Goal: Find specific page/section: Find specific page/section

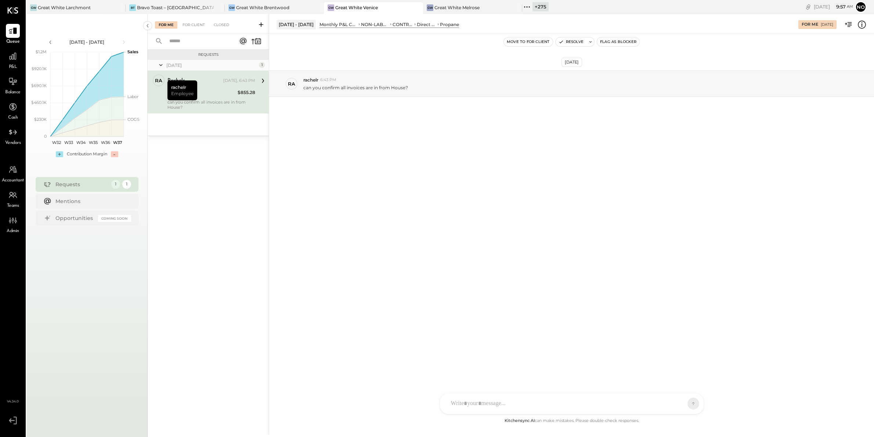
click at [14, 65] on span "P&L" at bounding box center [13, 67] width 8 height 7
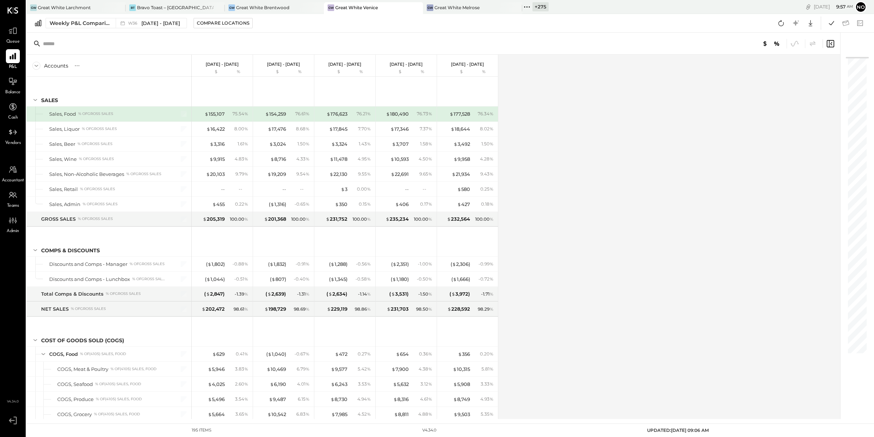
click at [526, 6] on icon at bounding box center [527, 7] width 10 height 10
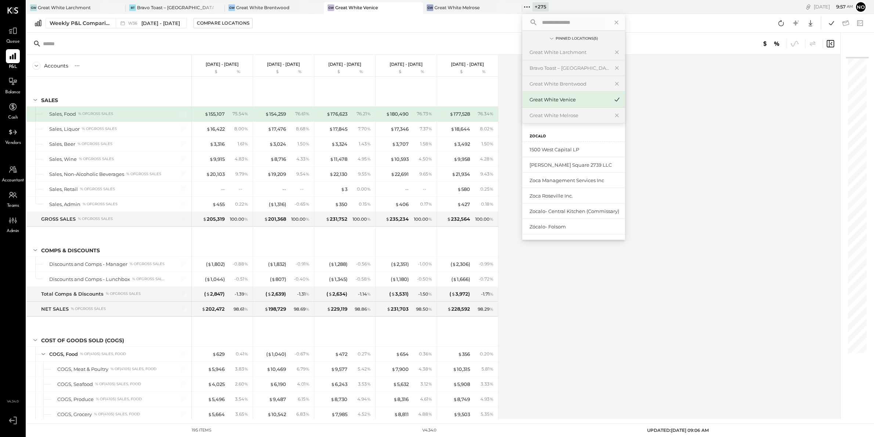
click at [541, 24] on input "text" at bounding box center [573, 22] width 68 height 13
type input "*****"
click at [561, 149] on div "Bravo Toast – [GEOGRAPHIC_DATA]" at bounding box center [569, 149] width 79 height 7
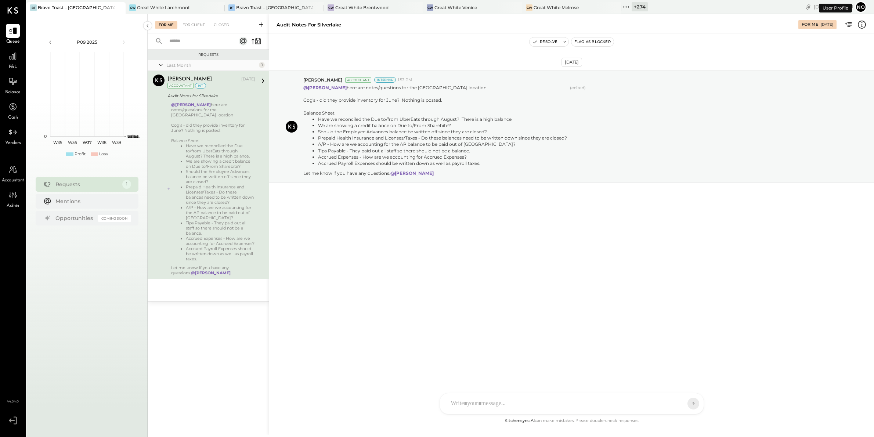
click at [626, 6] on icon at bounding box center [626, 7] width 10 height 10
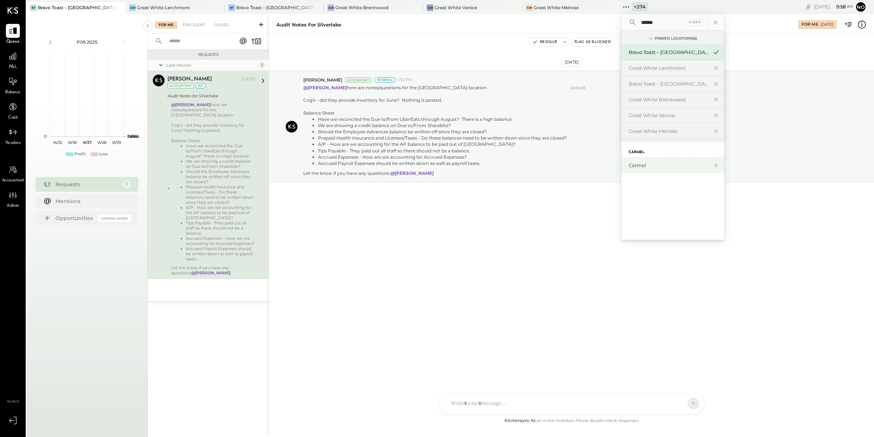
type input "******"
click at [639, 166] on div "Carmel" at bounding box center [668, 165] width 79 height 7
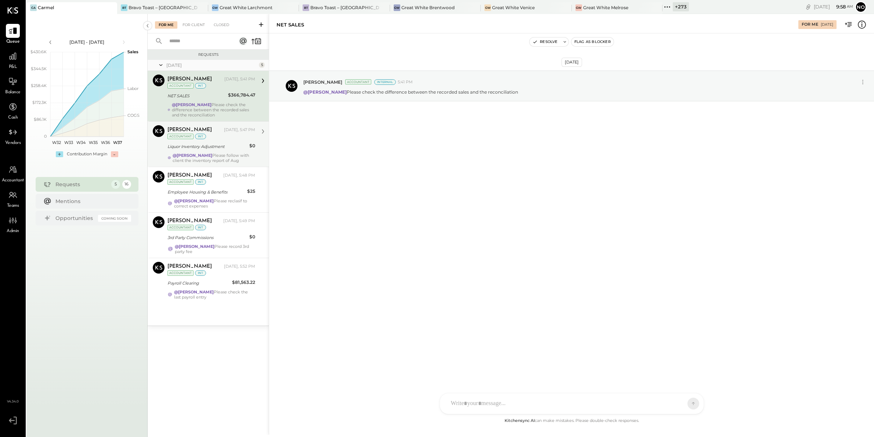
click at [214, 154] on div "@[PERSON_NAME] Please follow with client the inventory report of Aug" at bounding box center [214, 158] width 83 height 10
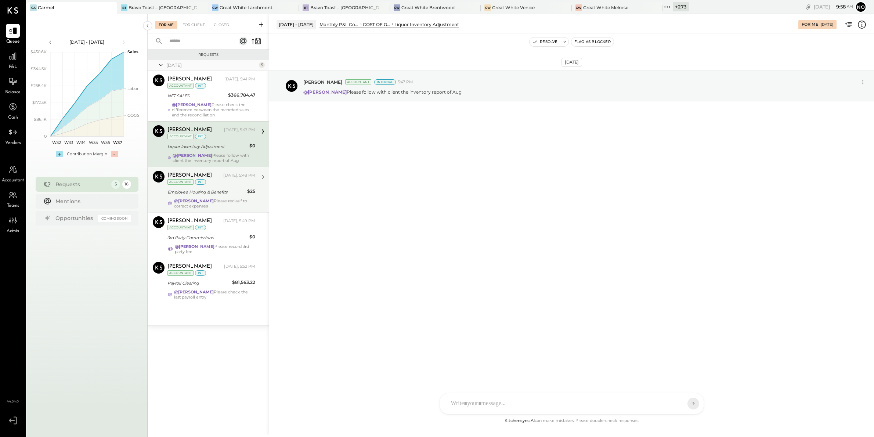
click at [217, 199] on div "@[PERSON_NAME] Please reclasif to correct expenses" at bounding box center [214, 203] width 81 height 10
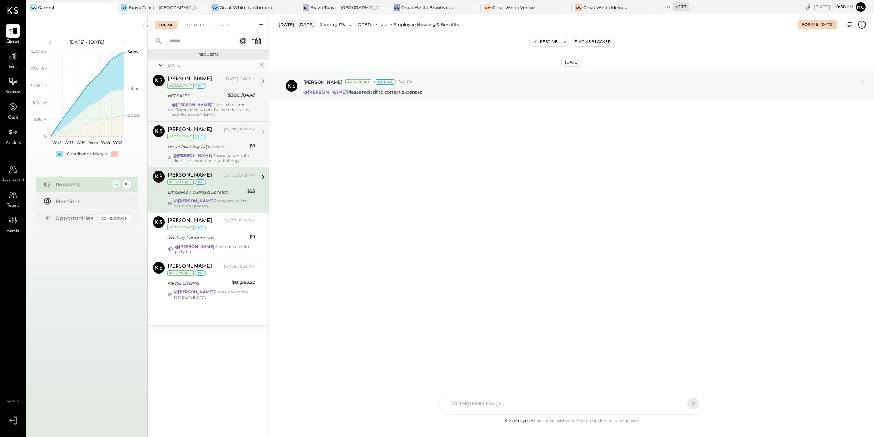
click at [213, 97] on div "NET SALES" at bounding box center [196, 95] width 58 height 7
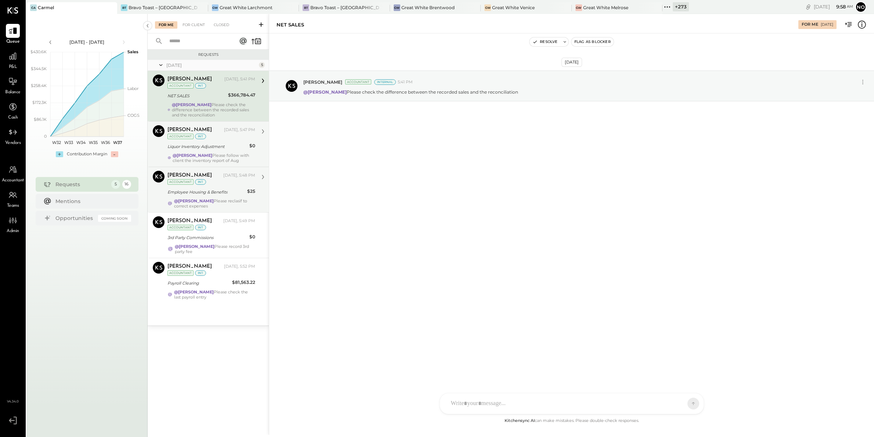
click at [217, 152] on div "[PERSON_NAME] [DATE], 5:47 PM Accountant int Liquor Inventory Adjustment $0 @[P…" at bounding box center [211, 144] width 88 height 38
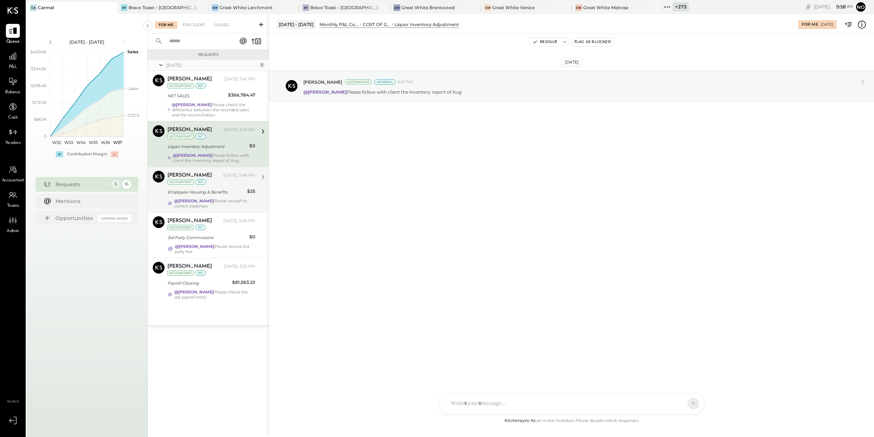
click at [204, 200] on strong "@[PERSON_NAME]" at bounding box center [194, 200] width 40 height 5
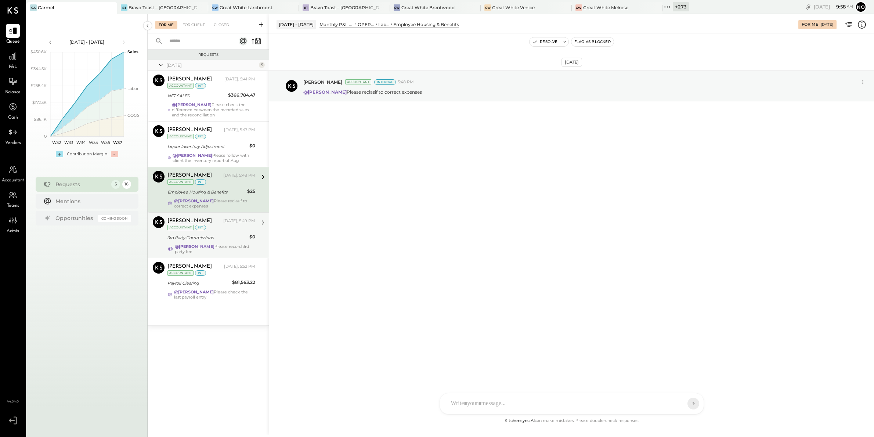
click at [219, 237] on div "3rd Party Commissions" at bounding box center [207, 237] width 80 height 7
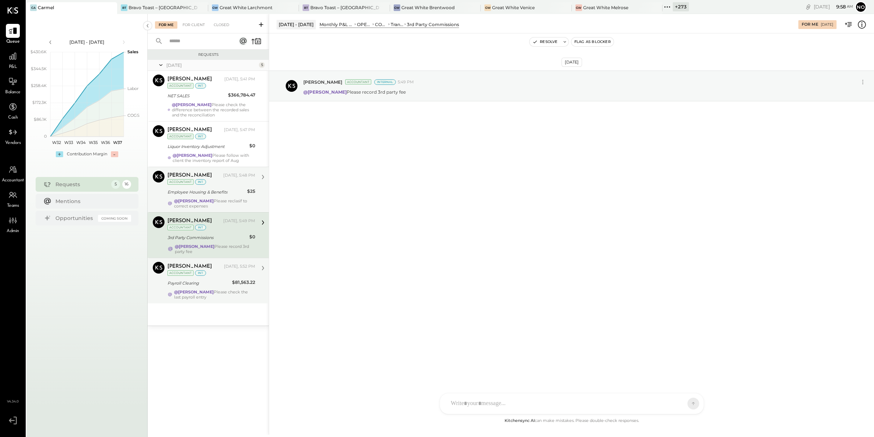
click at [220, 279] on div "[PERSON_NAME] [DATE], 5:52 PM Accountant int Payroll Clearing $81,563.22 @[PERS…" at bounding box center [211, 281] width 88 height 38
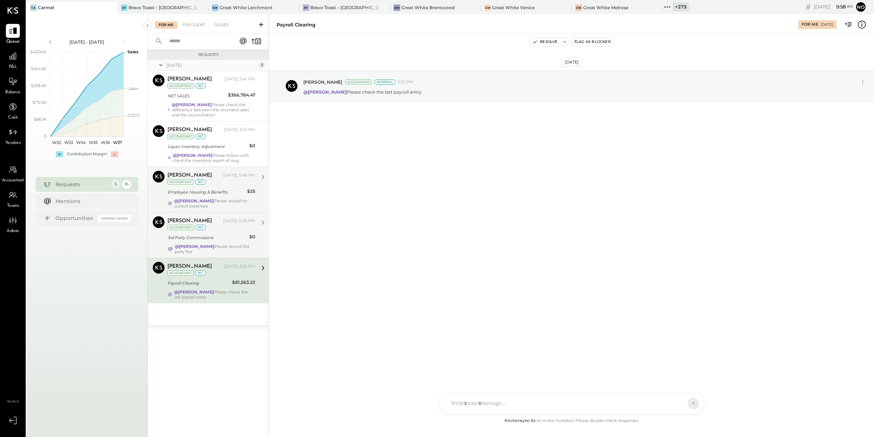
click at [216, 243] on div "[PERSON_NAME] [DATE], 5:49 PM Accountant int 3rd Party Commissions $0 @[PERSON_…" at bounding box center [211, 235] width 88 height 38
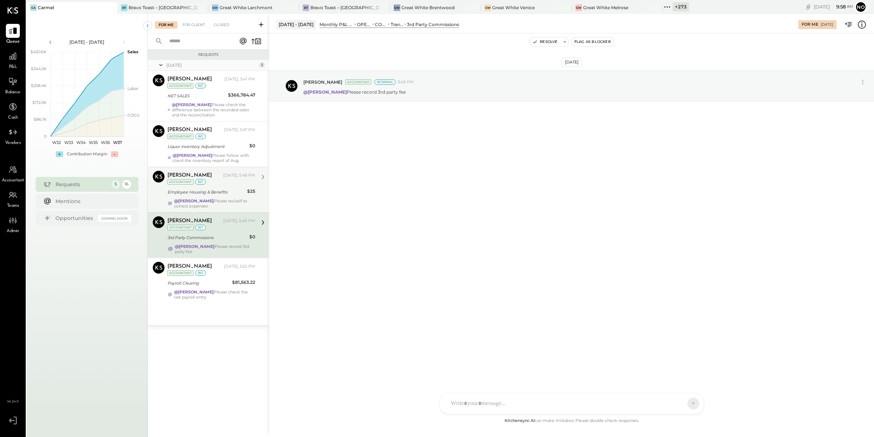
click at [215, 200] on div "@[PERSON_NAME] Please reclasif to correct expenses" at bounding box center [214, 203] width 81 height 10
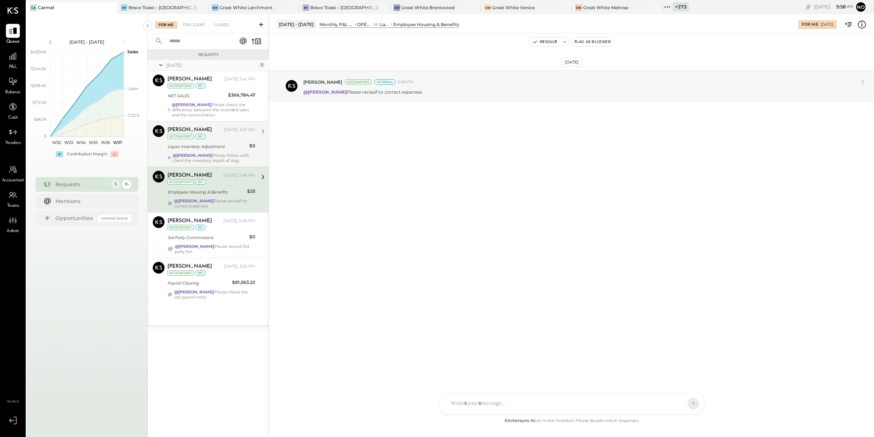
click at [219, 159] on div "@[PERSON_NAME] Please follow with client the inventory report of Aug" at bounding box center [214, 158] width 83 height 10
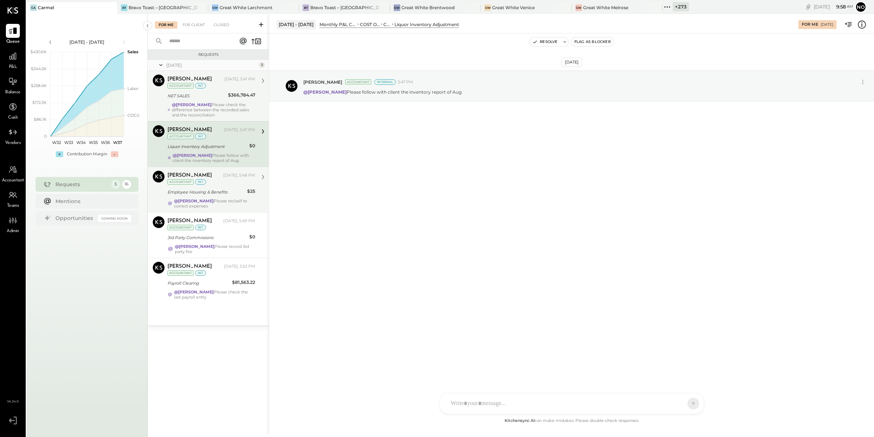
click at [227, 105] on div "@[PERSON_NAME] Please check the difference between the recorded sales and the r…" at bounding box center [213, 109] width 83 height 15
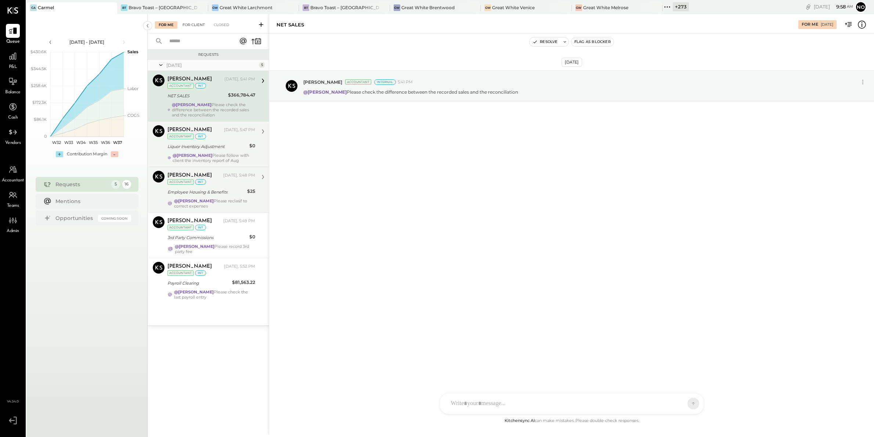
click at [190, 26] on div "For Client" at bounding box center [194, 24] width 30 height 7
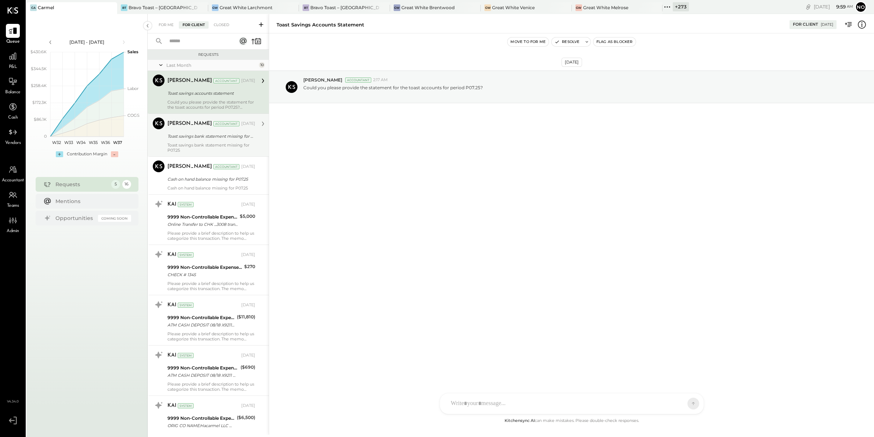
click at [192, 141] on div "[PERSON_NAME] Accountant [DATE] Toast savings bank statement missing for P07.25…" at bounding box center [211, 135] width 88 height 35
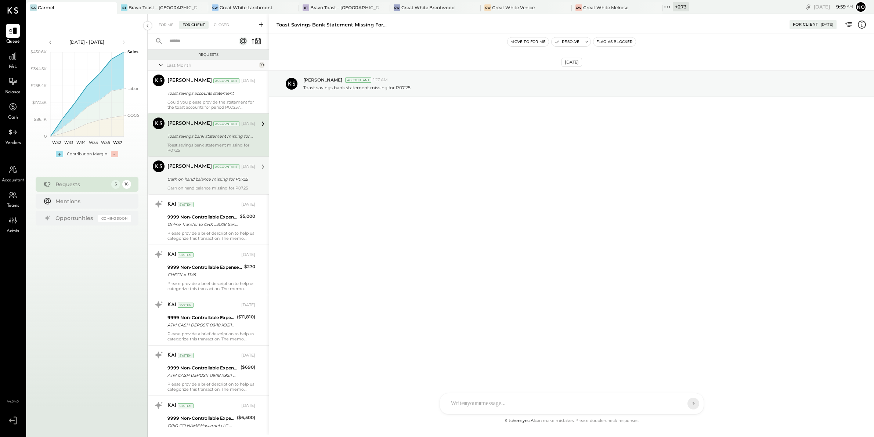
click at [187, 174] on div "[PERSON_NAME] Accountant [DATE] Cash on hand balance missing for P07.25 Cash on…" at bounding box center [211, 176] width 88 height 30
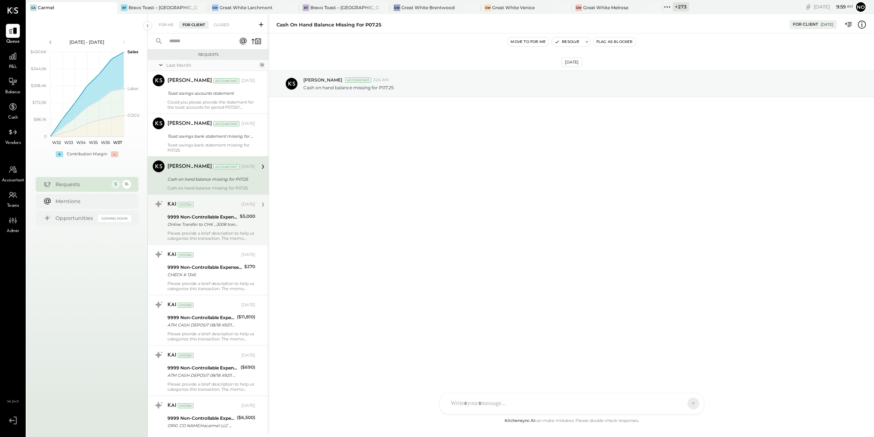
click at [181, 226] on div "Online Transfer to CHK ...3008 transaction#: XXXXXXX0732 08/15" at bounding box center [202, 224] width 70 height 7
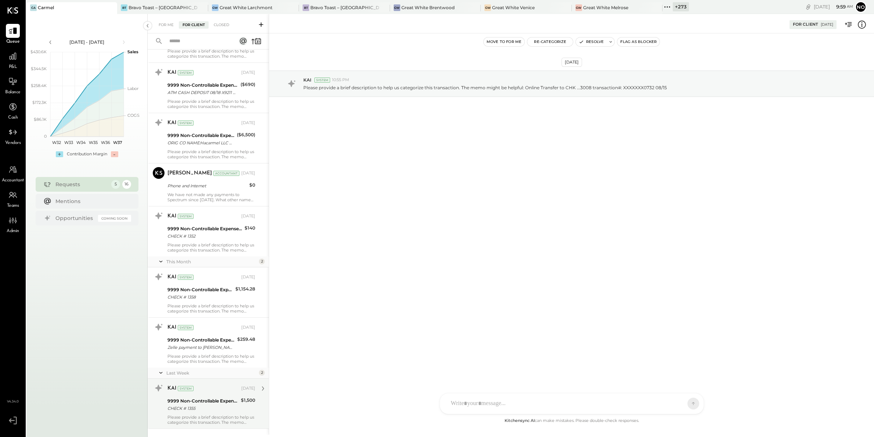
scroll to position [235, 0]
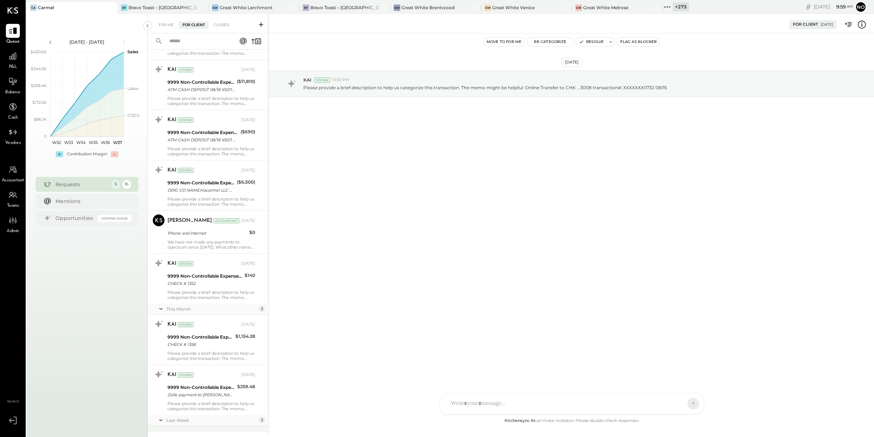
click at [181, 223] on div "[PERSON_NAME]" at bounding box center [189, 220] width 44 height 7
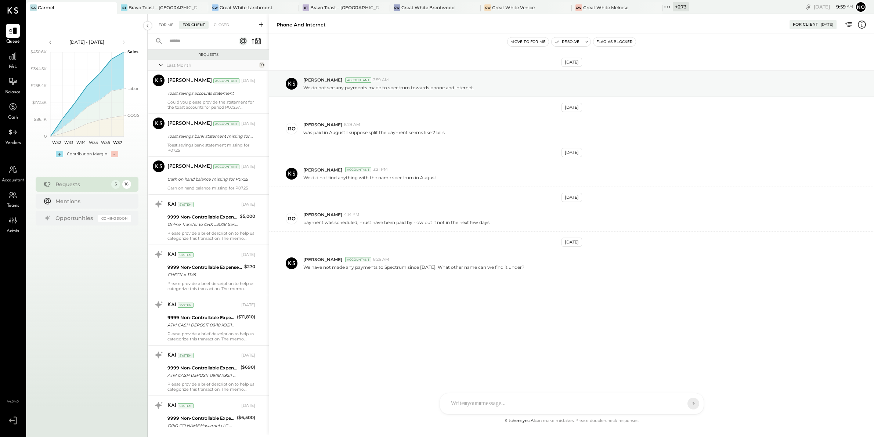
click at [164, 24] on div "For Me" at bounding box center [166, 24] width 22 height 7
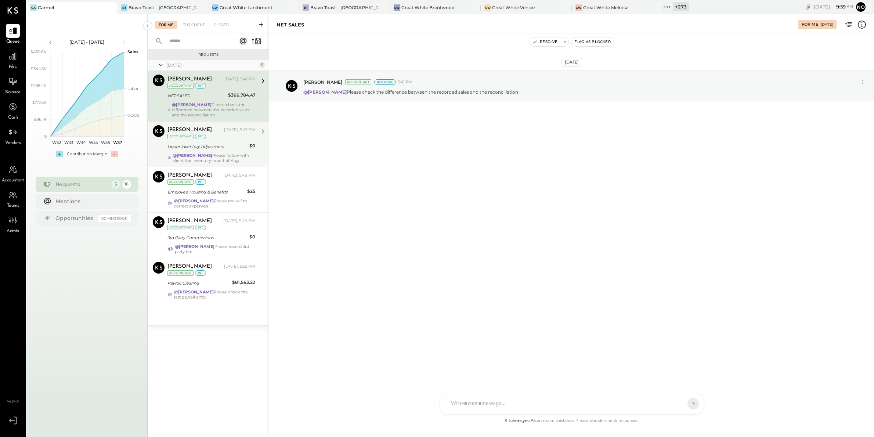
click at [209, 155] on strong "@[PERSON_NAME]" at bounding box center [193, 155] width 40 height 5
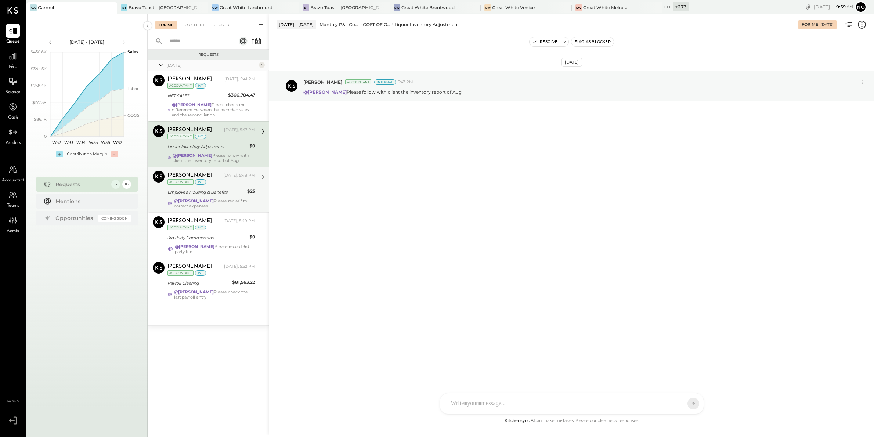
click at [217, 199] on div "@[PERSON_NAME] Please reclasif to correct expenses" at bounding box center [214, 203] width 81 height 10
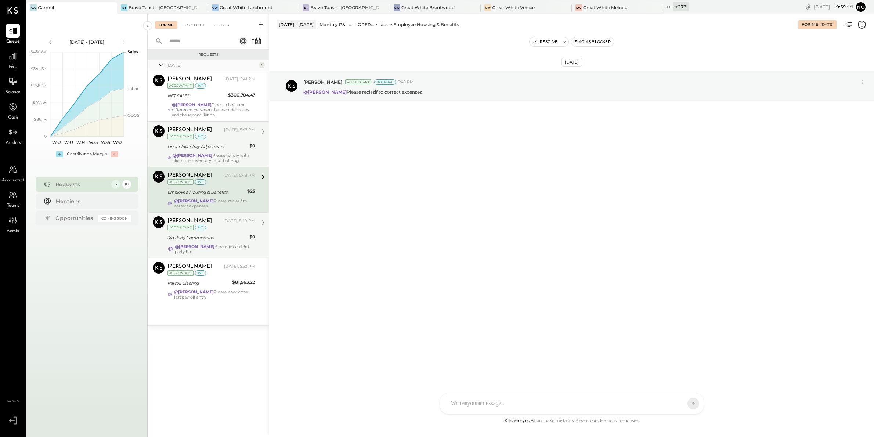
click at [213, 248] on strong "@[PERSON_NAME]" at bounding box center [195, 246] width 40 height 5
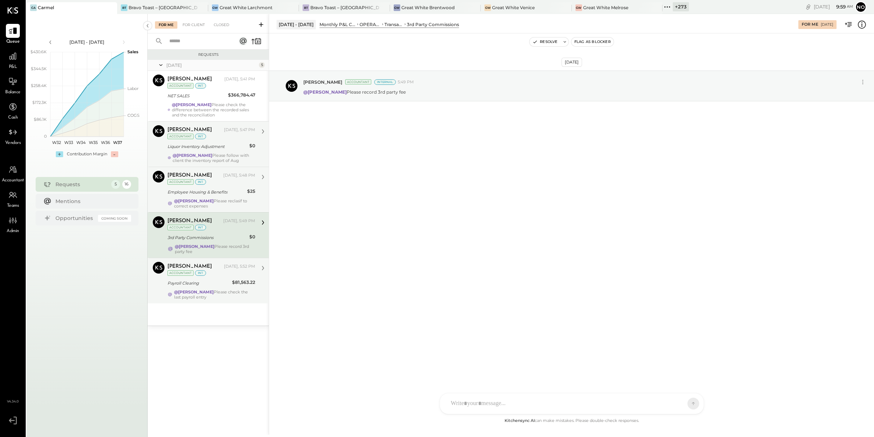
click at [206, 293] on strong "@[PERSON_NAME]" at bounding box center [194, 291] width 40 height 5
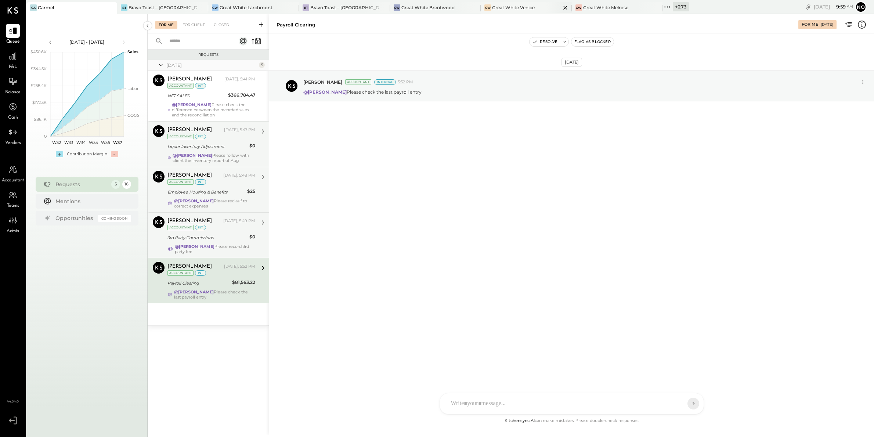
click at [512, 3] on div "GW Great White Venice" at bounding box center [526, 8] width 91 height 12
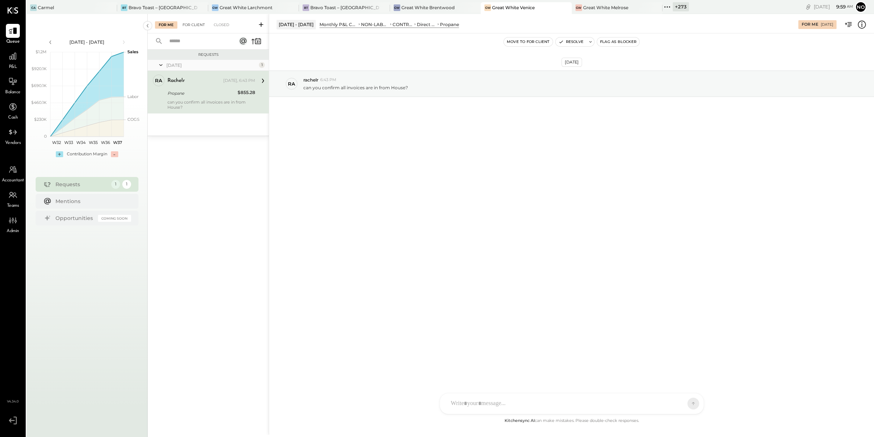
click at [193, 24] on div "For Client" at bounding box center [194, 24] width 30 height 7
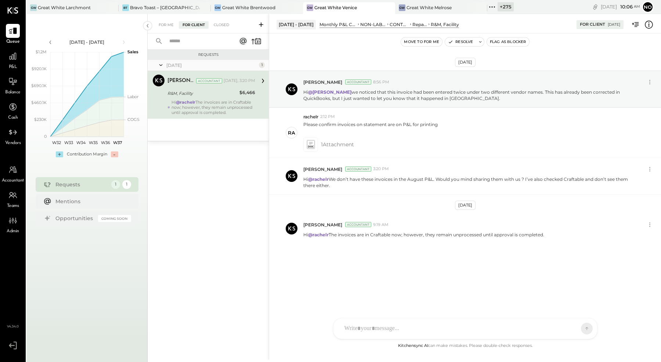
click at [397, 206] on div "[DATE] [PERSON_NAME] Accountant 8:56 PM Hi @[PERSON_NAME] we noticed that this …" at bounding box center [465, 175] width 392 height 247
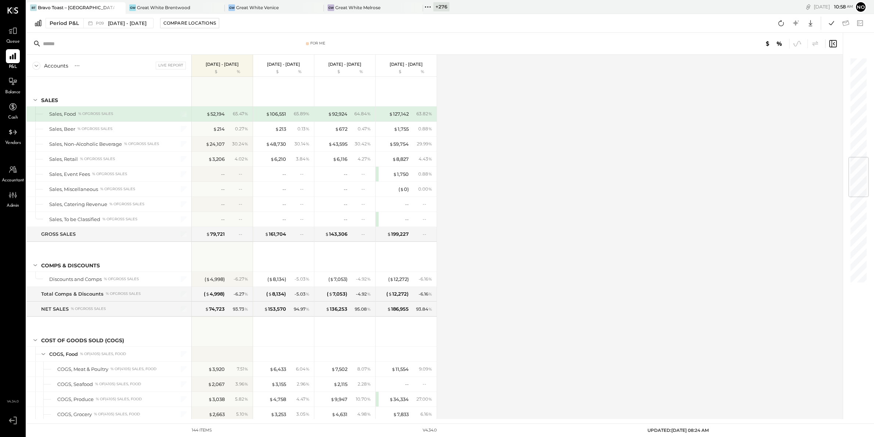
scroll to position [845, 0]
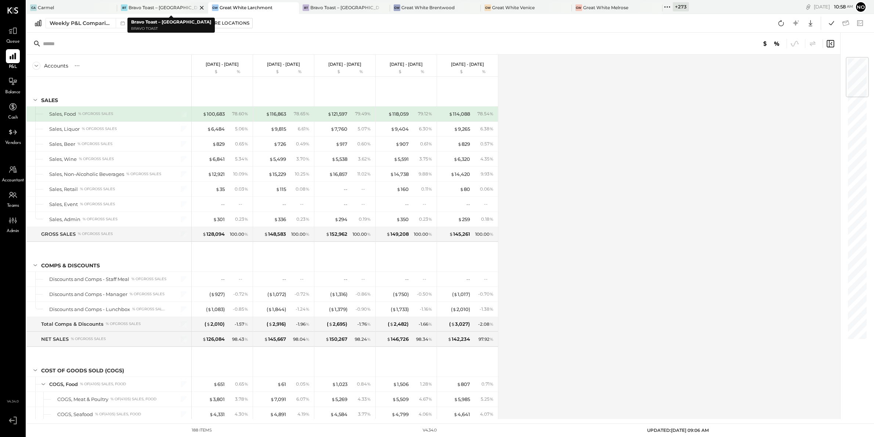
click at [157, 8] on div "Bravo Toast – [GEOGRAPHIC_DATA]" at bounding box center [163, 7] width 68 height 6
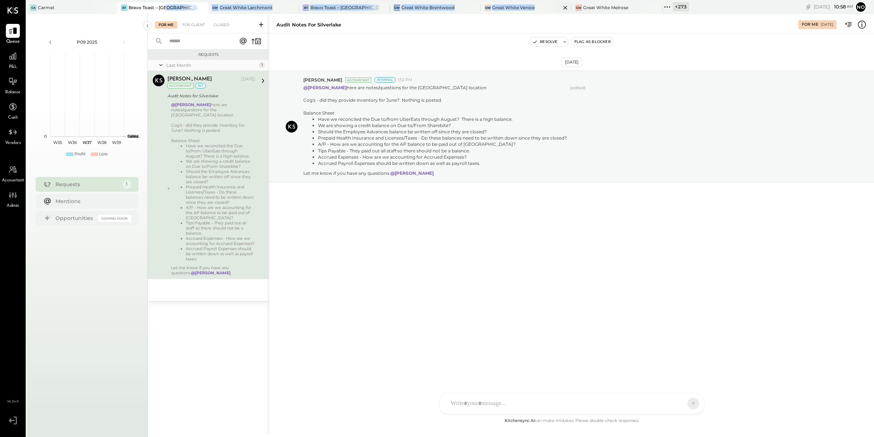
drag, startPoint x: 163, startPoint y: 6, endPoint x: 487, endPoint y: 11, distance: 324.4
click at [487, 11] on div "Ca Carmel BT Bravo Toast – Silver lake GW Great White Larchmont BT Bravo Toast …" at bounding box center [357, 7] width 663 height 14
click at [138, 9] on div "Bravo Toast – [GEOGRAPHIC_DATA]" at bounding box center [163, 7] width 68 height 6
click at [239, 9] on div "Great White Larchmont" at bounding box center [246, 7] width 53 height 6
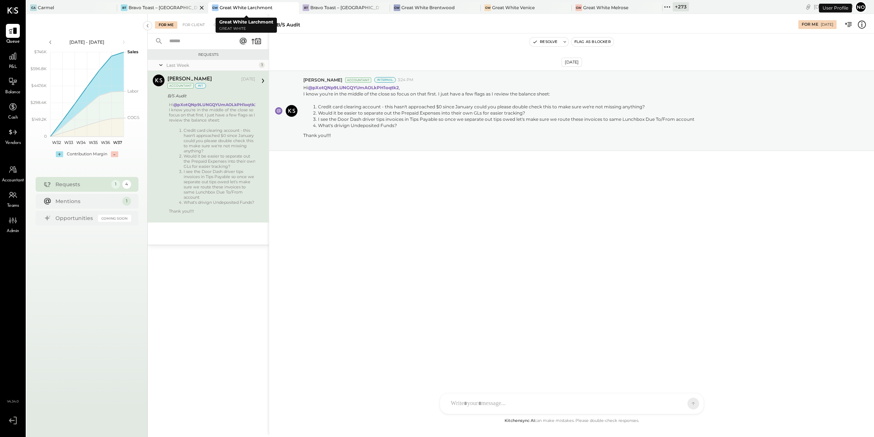
drag, startPoint x: 239, startPoint y: 9, endPoint x: 150, endPoint y: 9, distance: 89.6
click at [150, 9] on div "Ca Carmel BT Bravo Toast – Silver lake GW Great White Larchmont BT Bravo Toast …" at bounding box center [357, 7] width 663 height 14
click at [338, 10] on div "Bravo Toast – [GEOGRAPHIC_DATA]" at bounding box center [344, 7] width 68 height 6
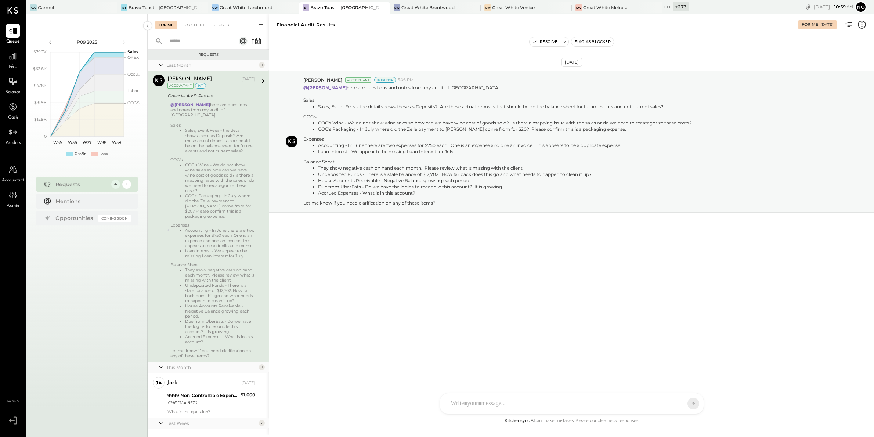
scroll to position [111, 0]
